Goal: Communication & Community: Answer question/provide support

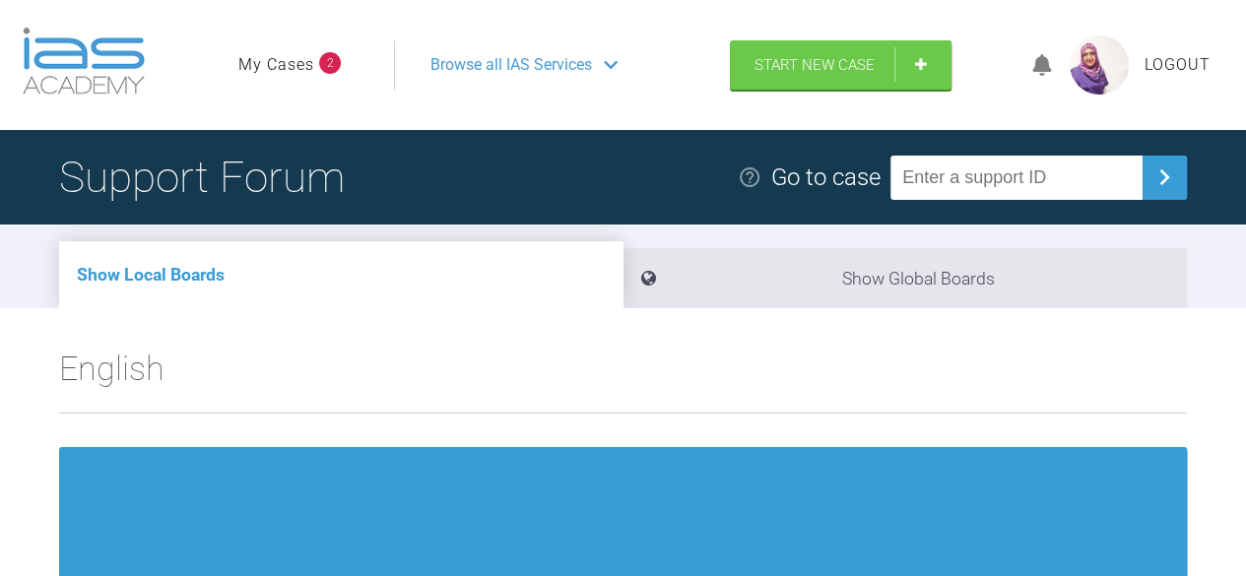
click at [292, 53] on link "My Cases" at bounding box center [276, 65] width 76 height 26
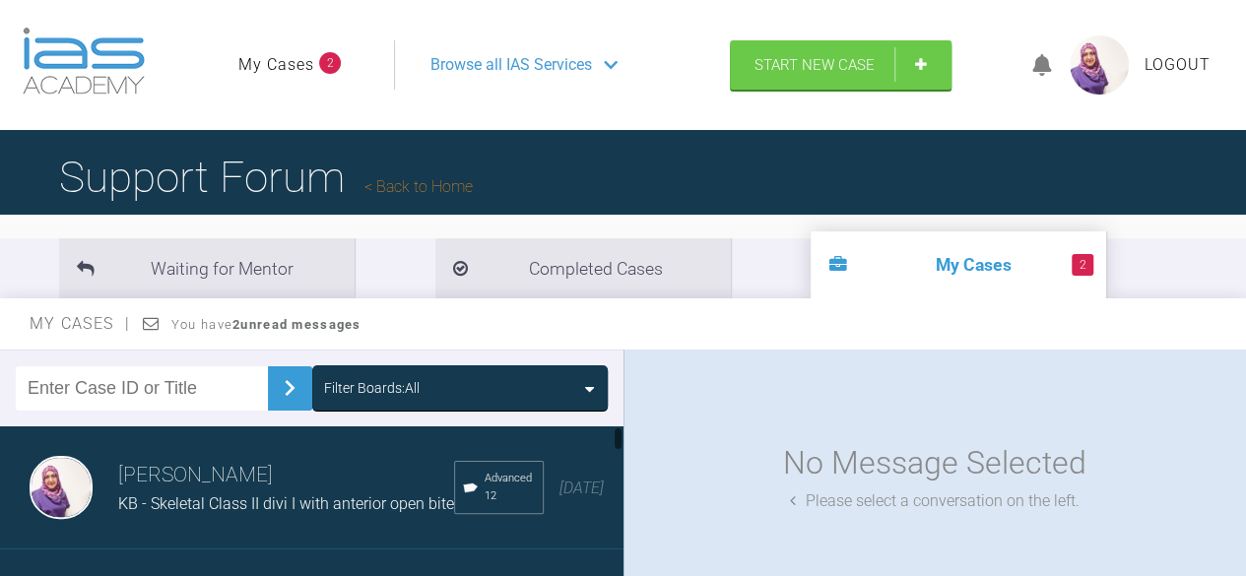
click at [219, 482] on h3 "[PERSON_NAME]" at bounding box center [286, 475] width 336 height 33
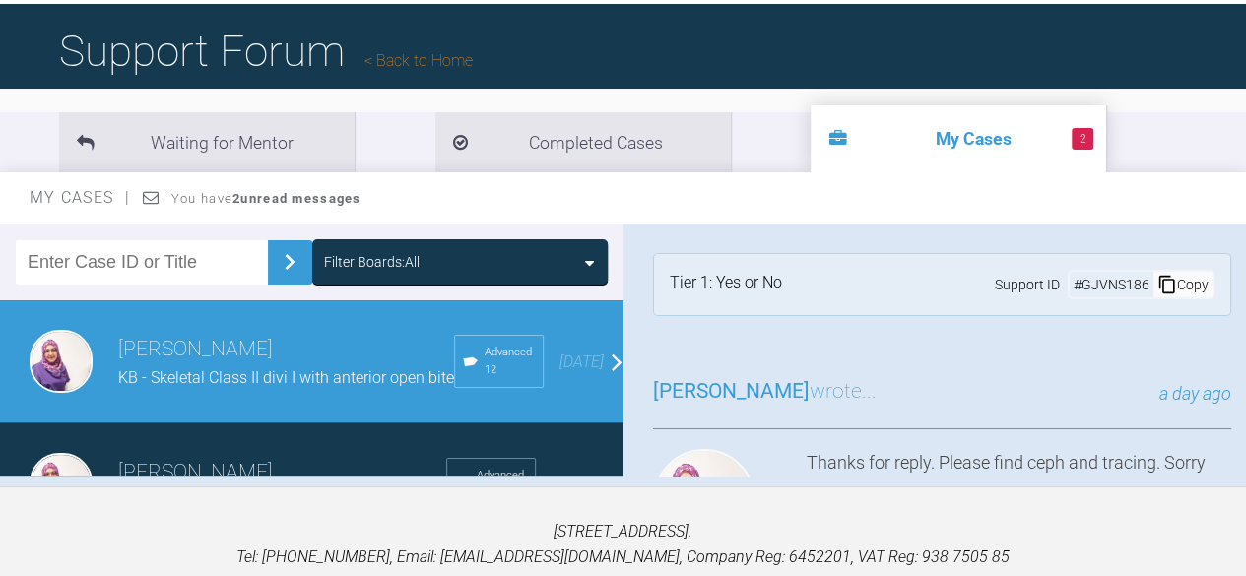
scroll to position [130, 0]
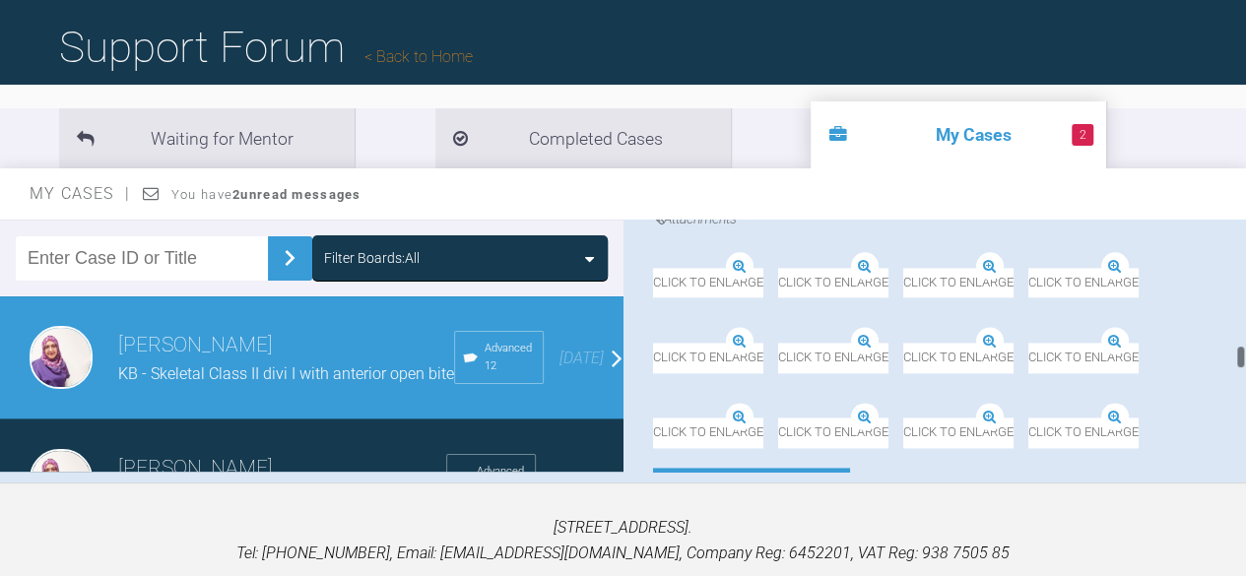
scroll to position [1664, 0]
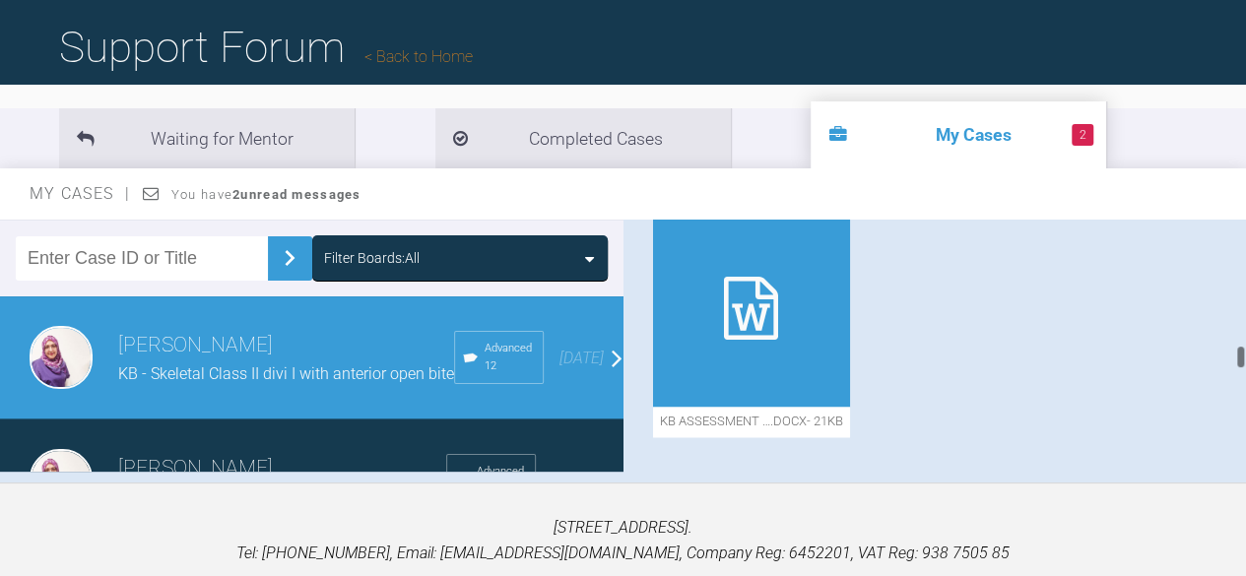
drag, startPoint x: 1237, startPoint y: 219, endPoint x: 1259, endPoint y: 352, distance: 134.9
click at [1246, 352] on html "My Cases 2 Logout Browse all IAS Services Start New Case Logout Support Forum B…" at bounding box center [623, 266] width 1246 height 793
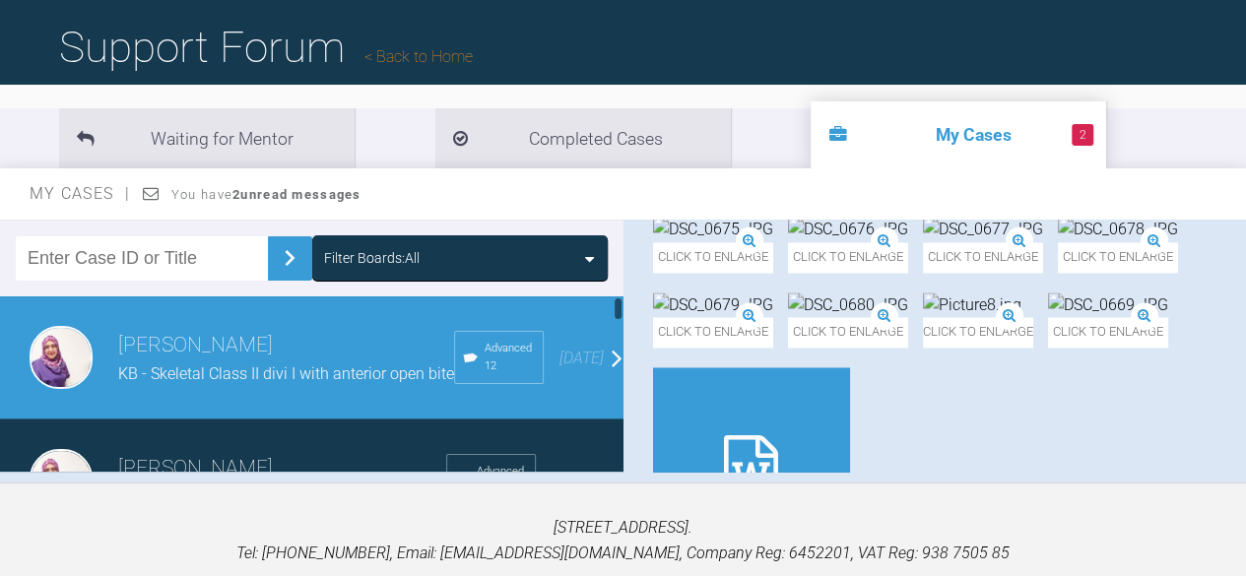
click at [477, 301] on div "[PERSON_NAME] KB - Skeletal Class II divi I with anterior open bite Advanced 12…" at bounding box center [319, 357] width 638 height 123
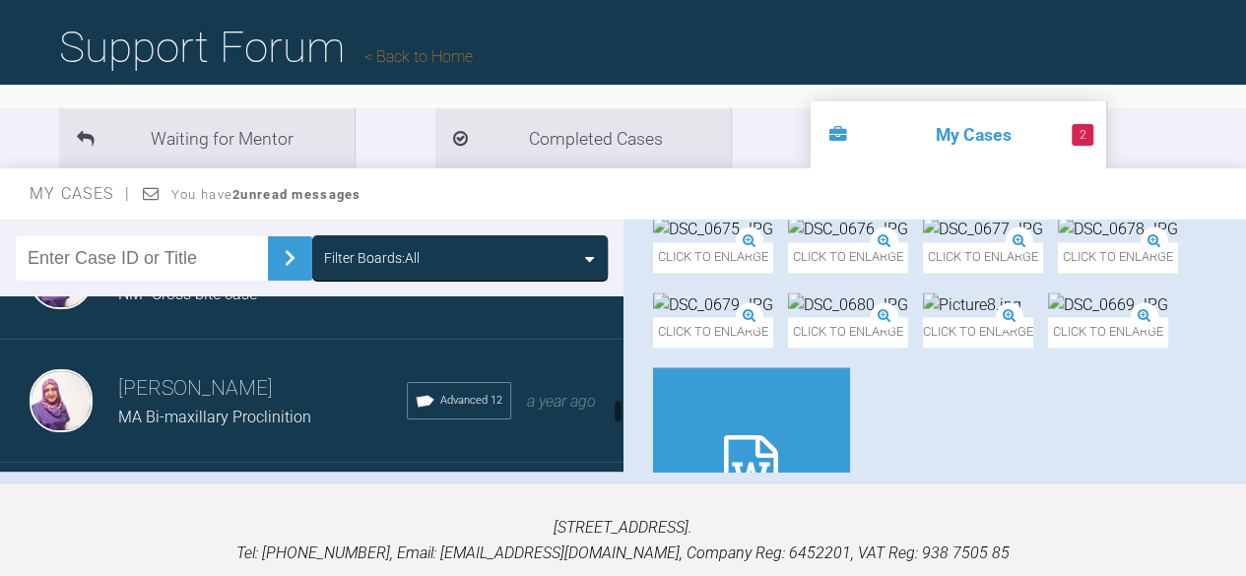
scroll to position [958, 0]
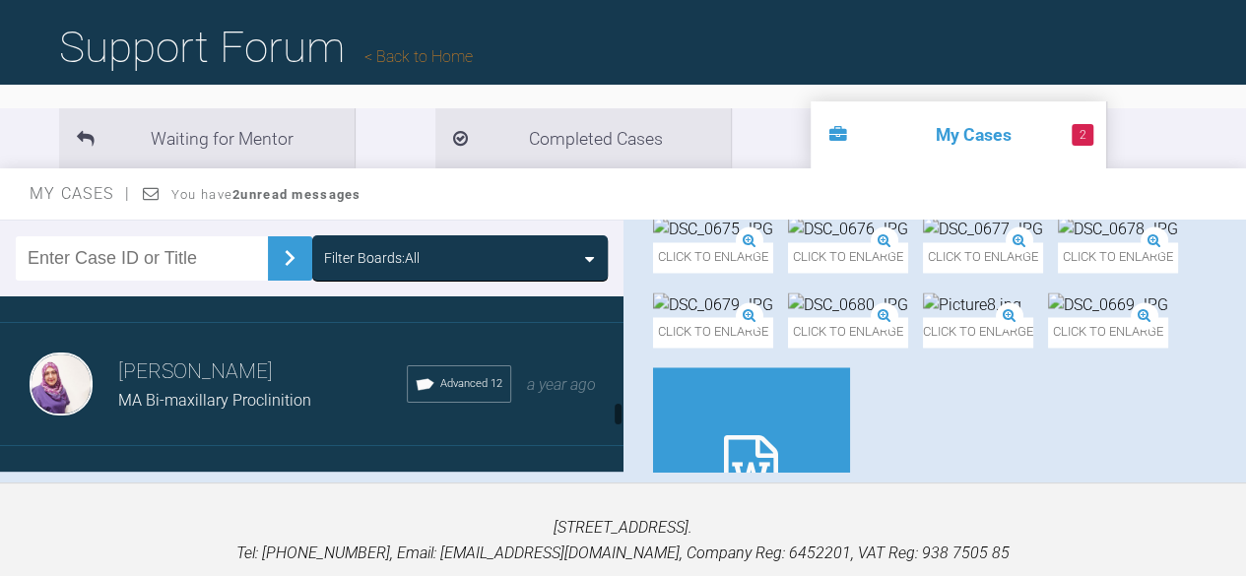
drag, startPoint x: 616, startPoint y: 294, endPoint x: 636, endPoint y: 404, distance: 111.1
click at [636, 404] on div "Filter Boards: All [PERSON_NAME] KB - Skeletal Class II divi I with anterior op…" at bounding box center [623, 351] width 1246 height 263
click at [161, 414] on div "MA Bi-maxillary Proclinition" at bounding box center [262, 401] width 289 height 26
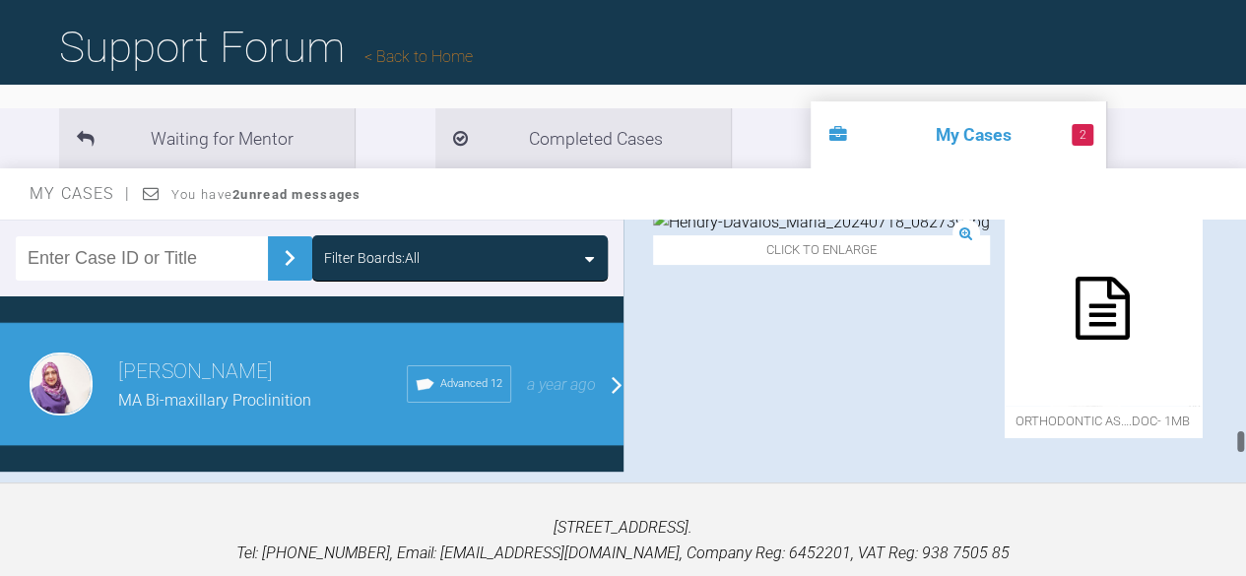
scroll to position [13317, 0]
drag, startPoint x: 1242, startPoint y: 253, endPoint x: 1256, endPoint y: 505, distance: 252.5
click at [1246, 505] on html "My Cases 2 Logout Browse all IAS Services Start New Case Logout Support Forum B…" at bounding box center [623, 266] width 1246 height 793
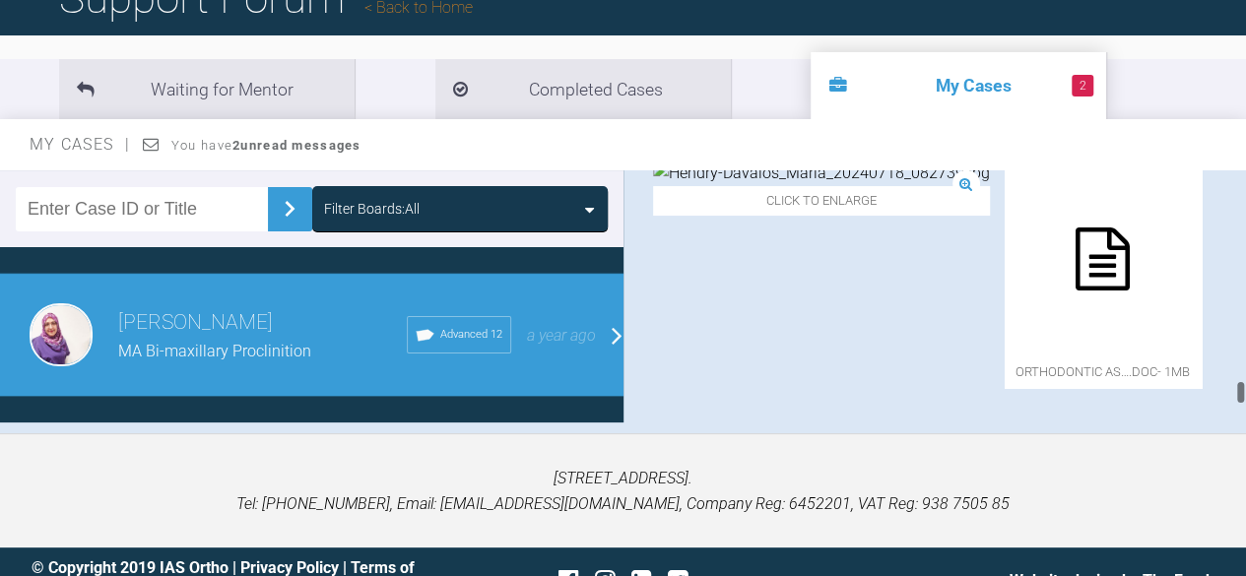
drag, startPoint x: 1238, startPoint y: 378, endPoint x: 1251, endPoint y: 458, distance: 80.8
click at [1246, 458] on html "My Cases 2 Logout Browse all IAS Services Start New Case Logout Support Forum B…" at bounding box center [623, 217] width 1246 height 793
drag, startPoint x: 1239, startPoint y: 392, endPoint x: 1239, endPoint y: 417, distance: 24.6
click at [1239, 417] on div "Filter Boards: All [PERSON_NAME] KB - Skeletal Class II divi I with anterior op…" at bounding box center [623, 301] width 1246 height 263
click at [1239, 416] on div "Filter Boards: All [PERSON_NAME] KB - Skeletal Class II divi I with anterior op…" at bounding box center [623, 301] width 1246 height 263
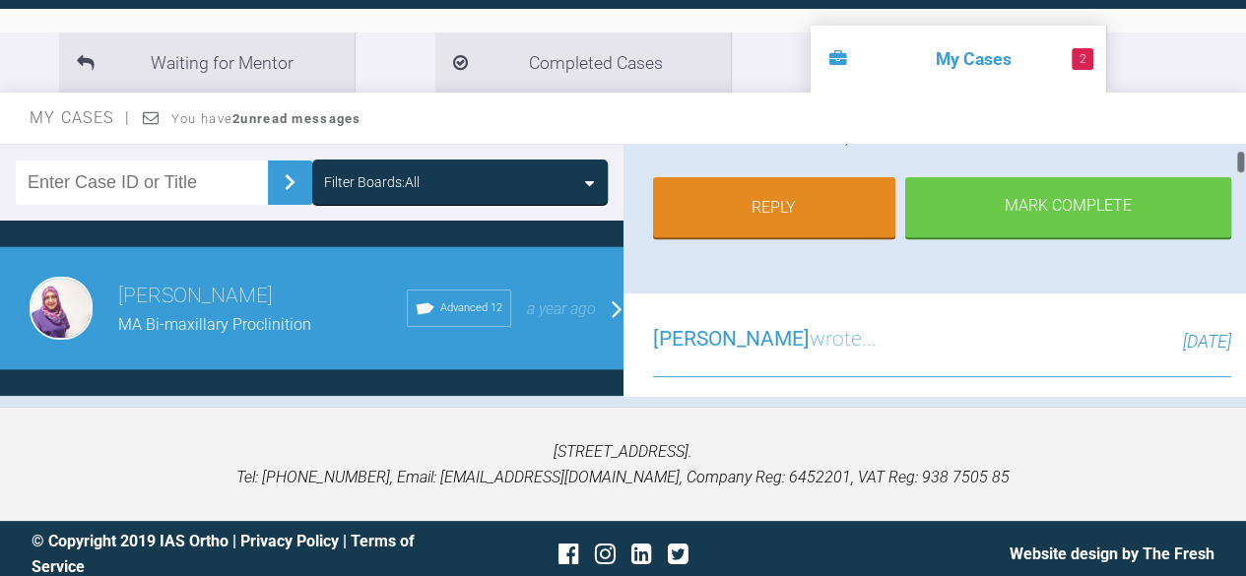
scroll to position [386, 0]
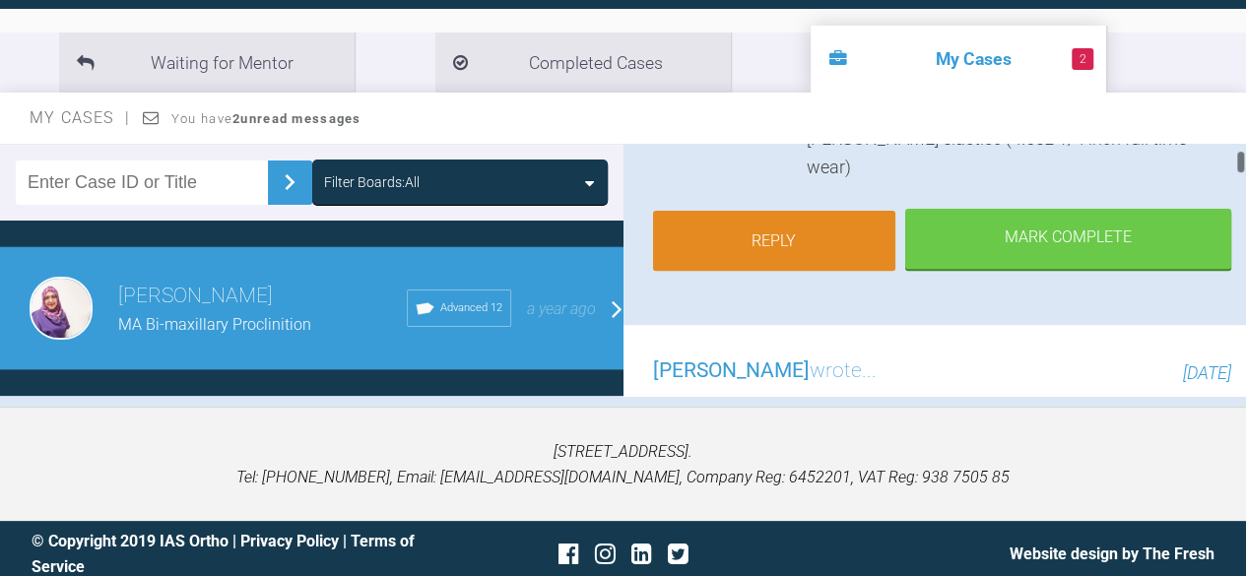
click at [823, 211] on link "Reply" at bounding box center [774, 241] width 243 height 61
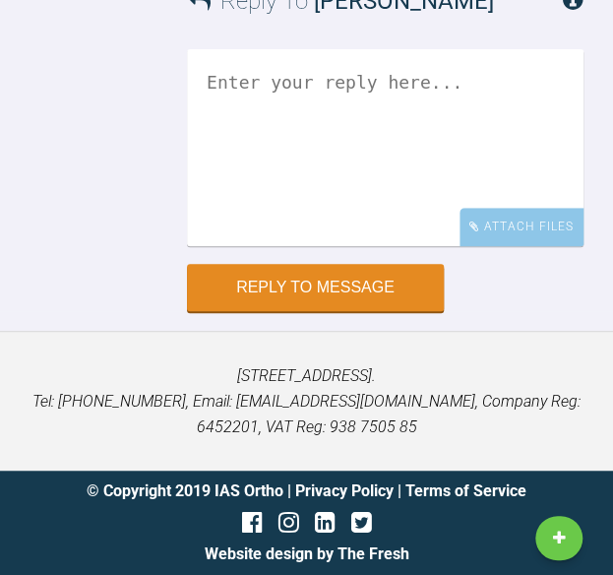
scroll to position [23758, 0]
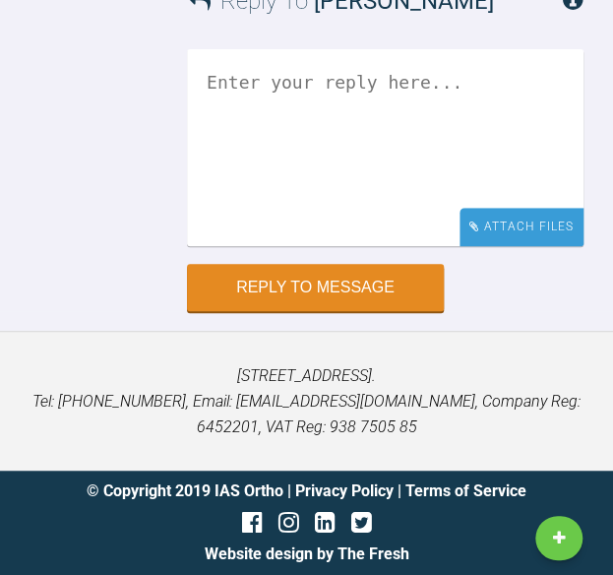
click at [514, 216] on div "Attach Files" at bounding box center [522, 227] width 124 height 38
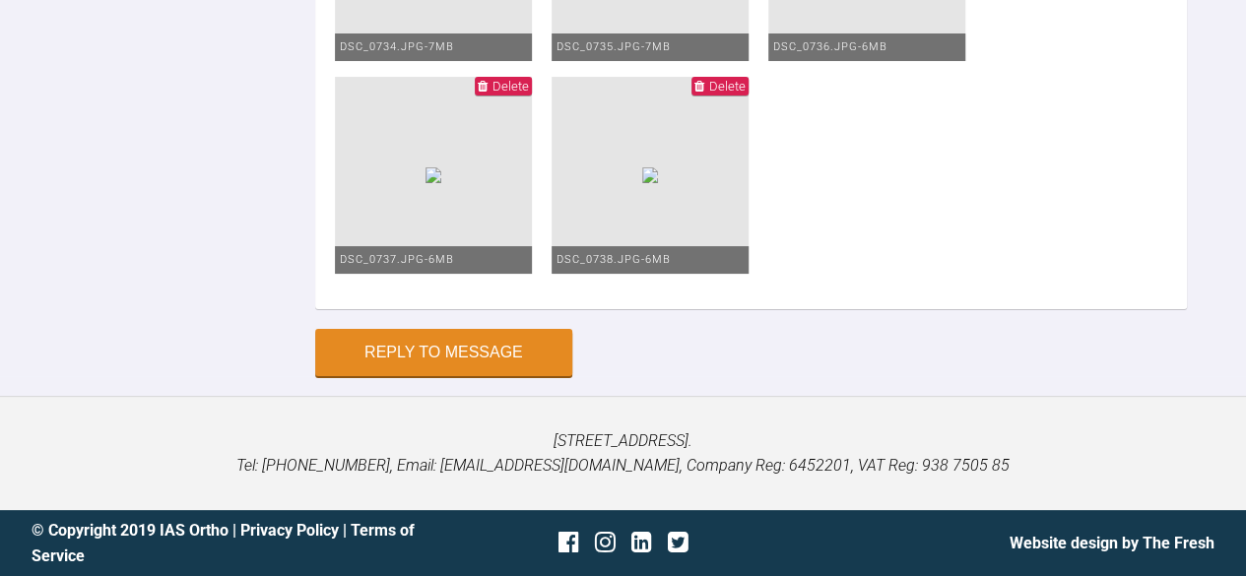
scroll to position [19549, 0]
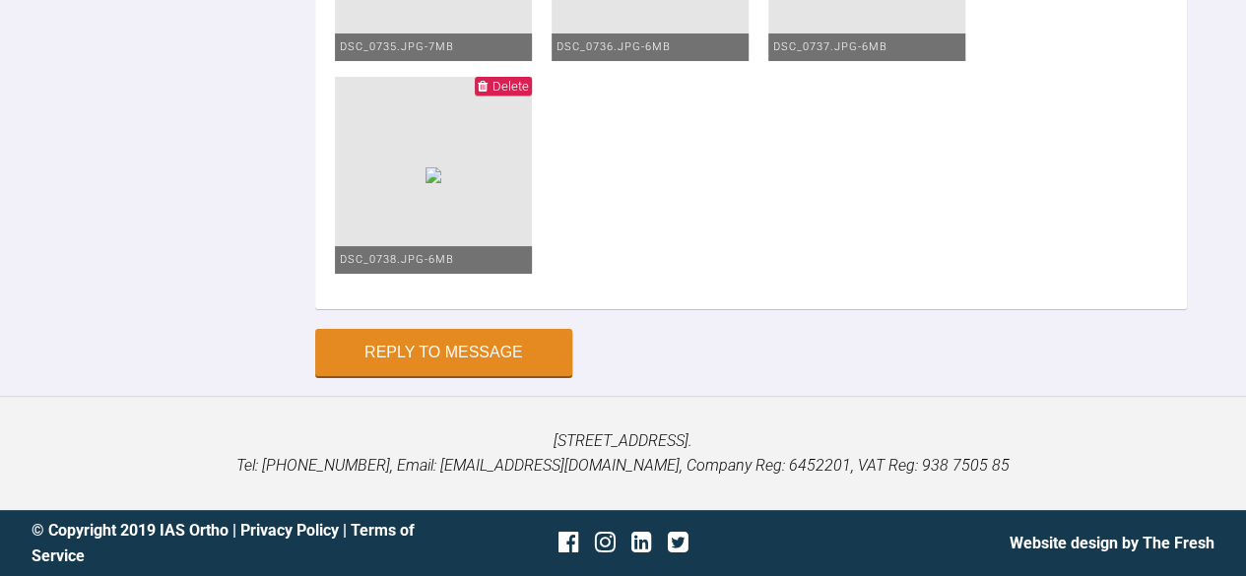
scroll to position [18855, 0]
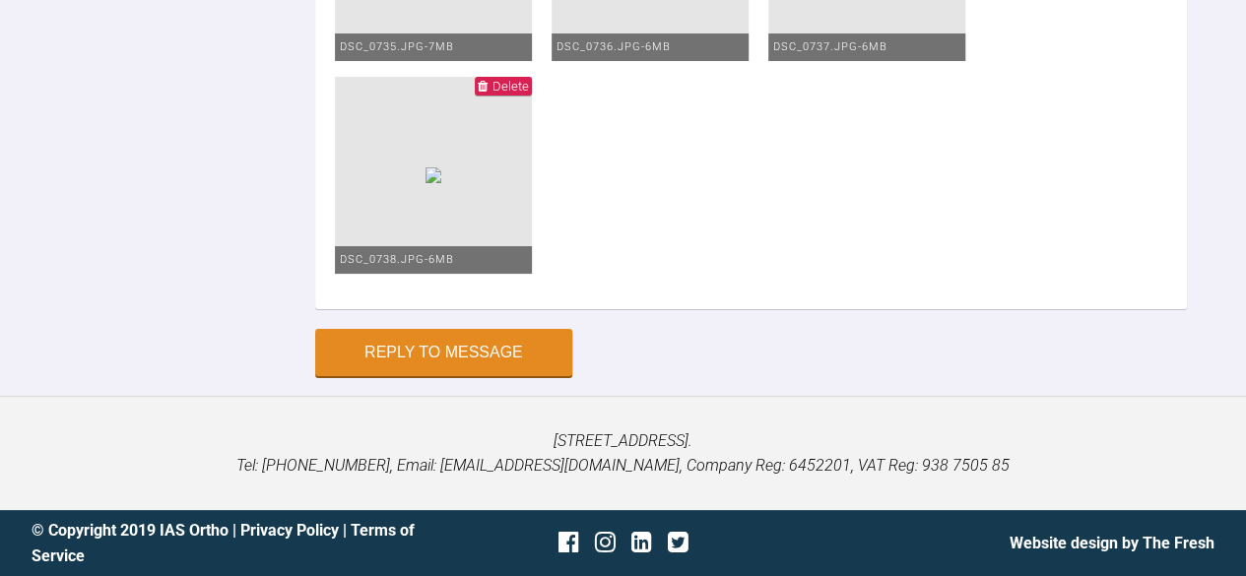
type textarea "Hi Please find pictures of todays appointment. Upper and lower 018 SS wires Pla…"
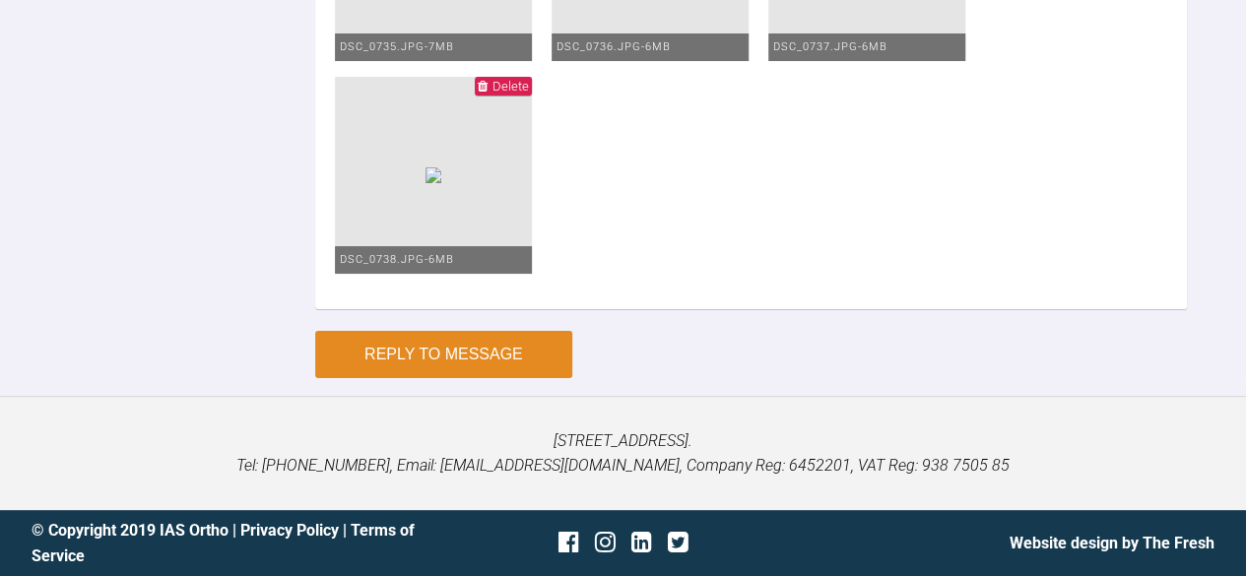
click at [509, 378] on button "Reply to Message" at bounding box center [443, 354] width 257 height 47
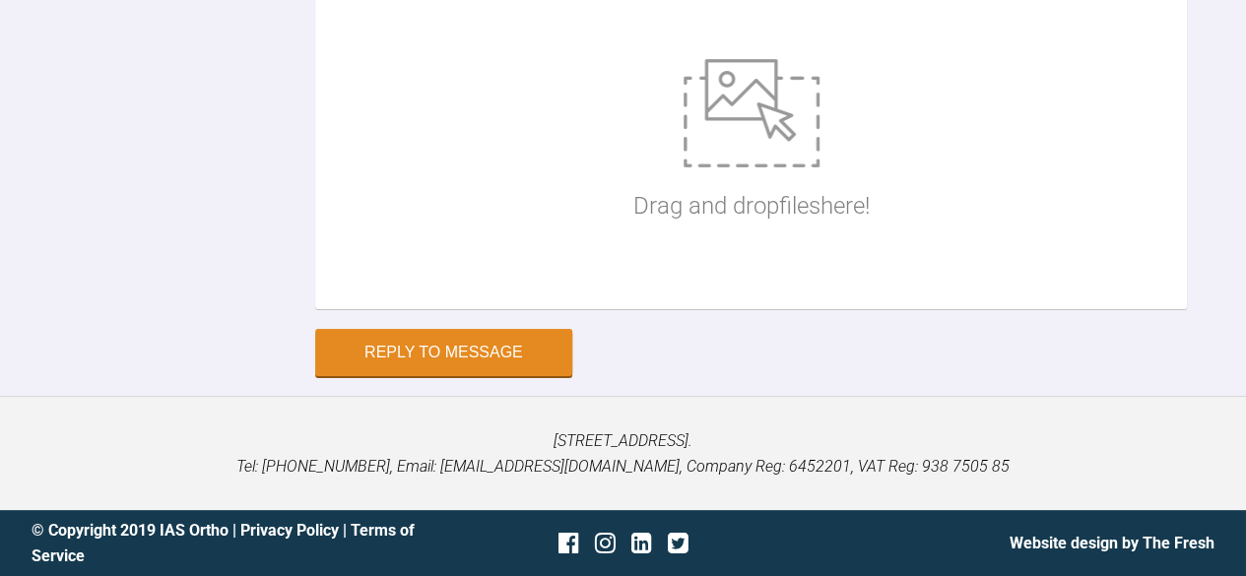
scroll to position [19553, 0]
